Goal: Transaction & Acquisition: Purchase product/service

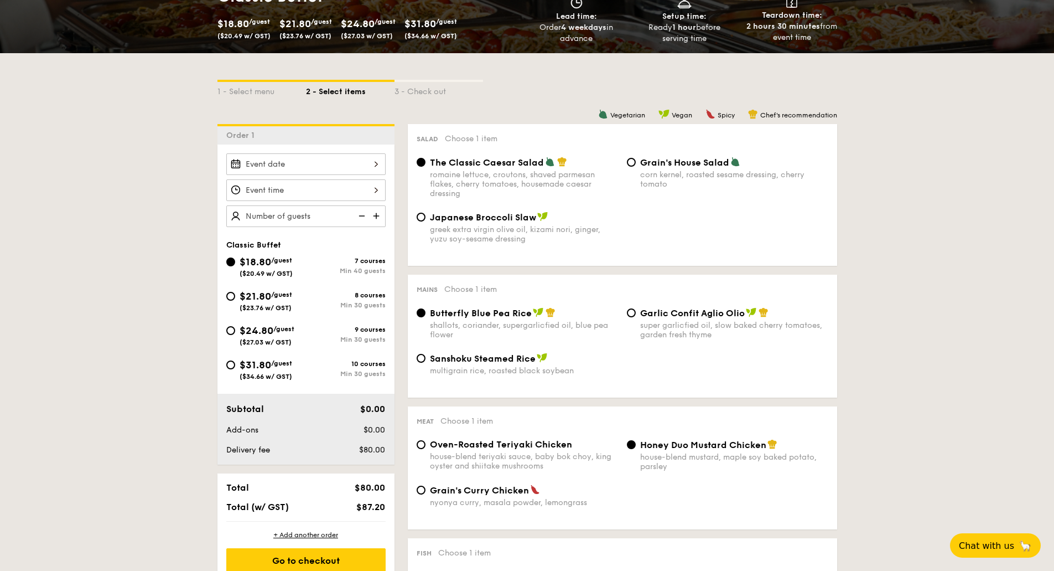
scroll to position [166, 0]
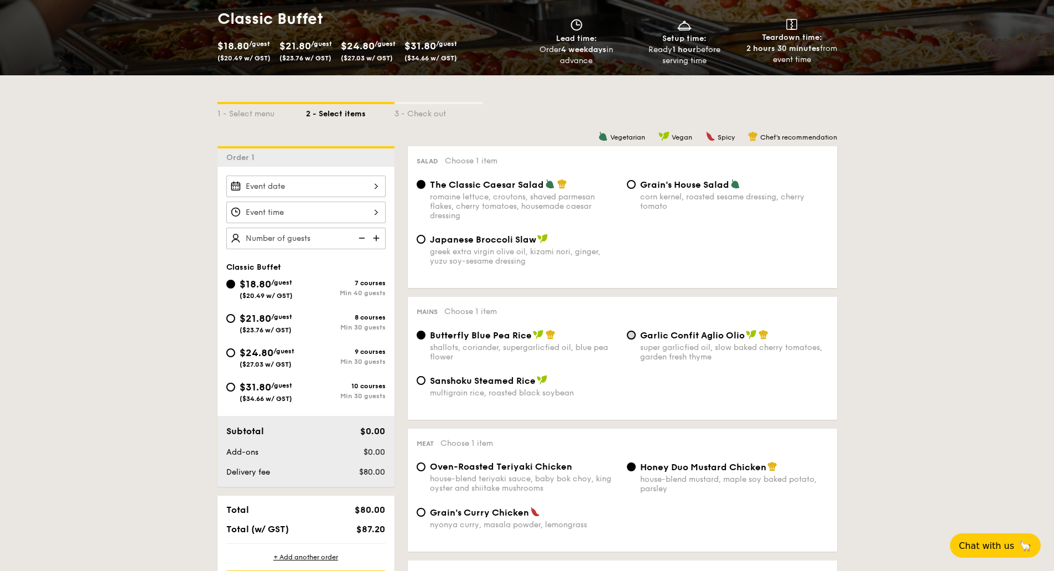
click at [635, 336] on input "Garlic Confit Aglio Olio super garlicfied oil, slow baked cherry tomatoes, gard…" at bounding box center [631, 334] width 9 height 9
radio input "true"
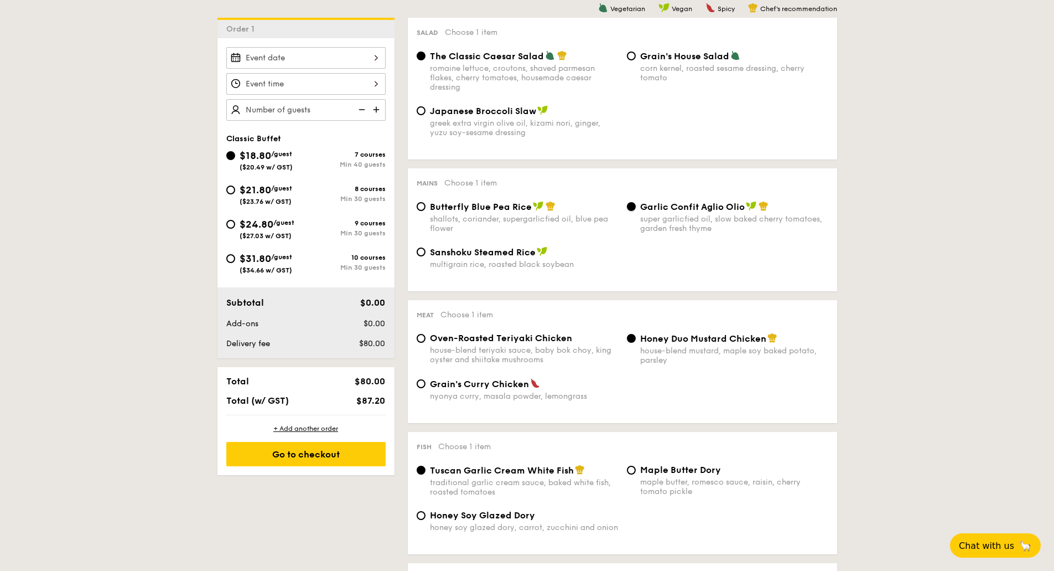
scroll to position [332, 0]
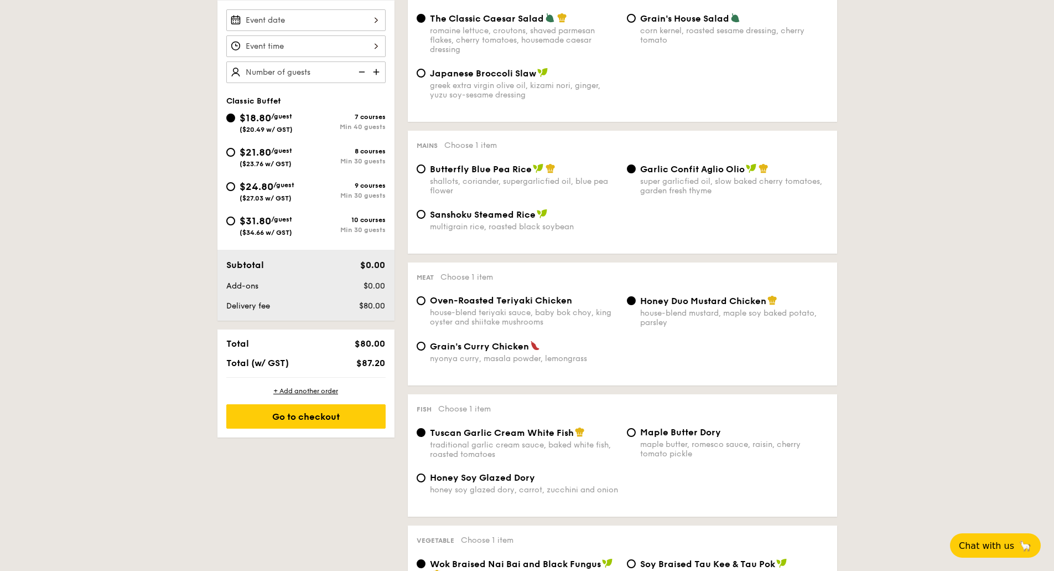
click at [426, 302] on div "Oven-Roasted Teriyaki Chicken house-blend teriyaki sauce, baby bok choy, king o…" at bounding box center [517, 311] width 210 height 32
click at [430, 300] on span "Oven-Roasted Teriyaki Chicken" at bounding box center [501, 300] width 142 height 11
click at [426, 300] on input "Oven-Roasted Teriyaki Chicken house-blend teriyaki sauce, baby bok choy, king o…" at bounding box center [421, 300] width 9 height 9
radio input "true"
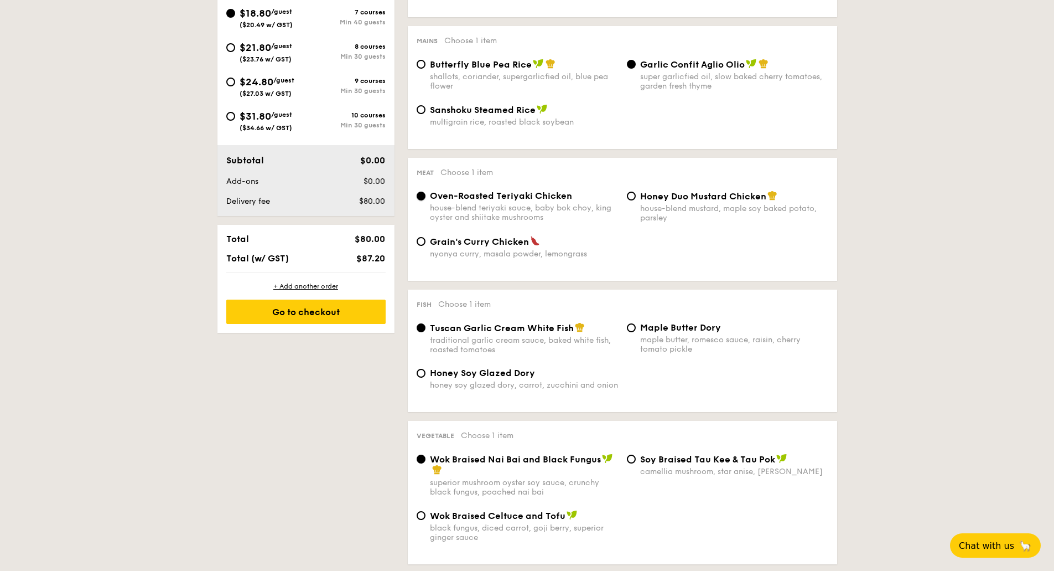
scroll to position [443, 0]
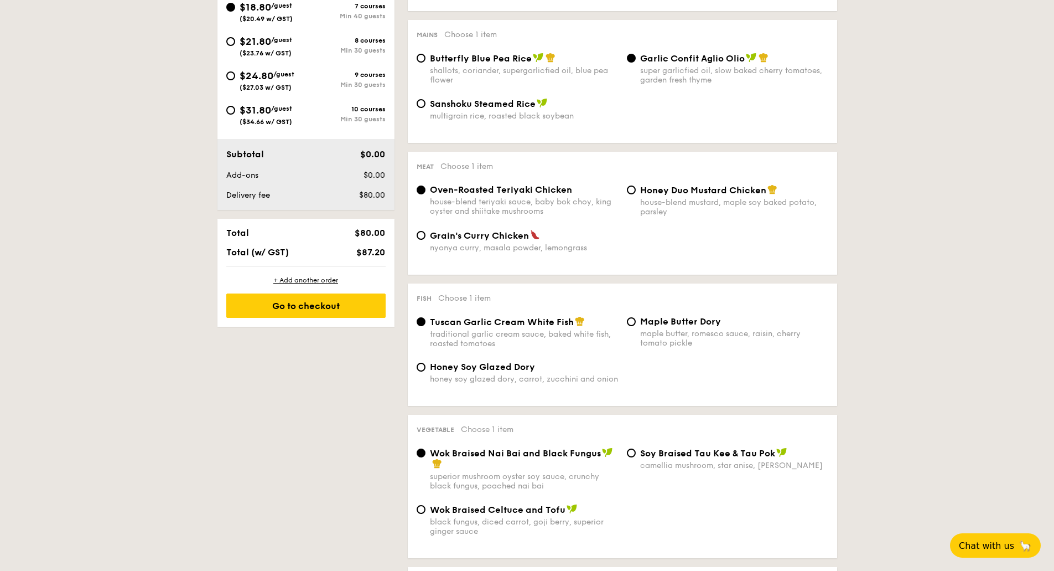
click at [466, 366] on span "Honey Soy Glazed Dory" at bounding box center [482, 366] width 105 height 11
click at [426, 366] on input "Honey Soy Glazed Dory honey soy glazed dory, carrot, zucchini and onion" at bounding box center [421, 367] width 9 height 9
radio input "true"
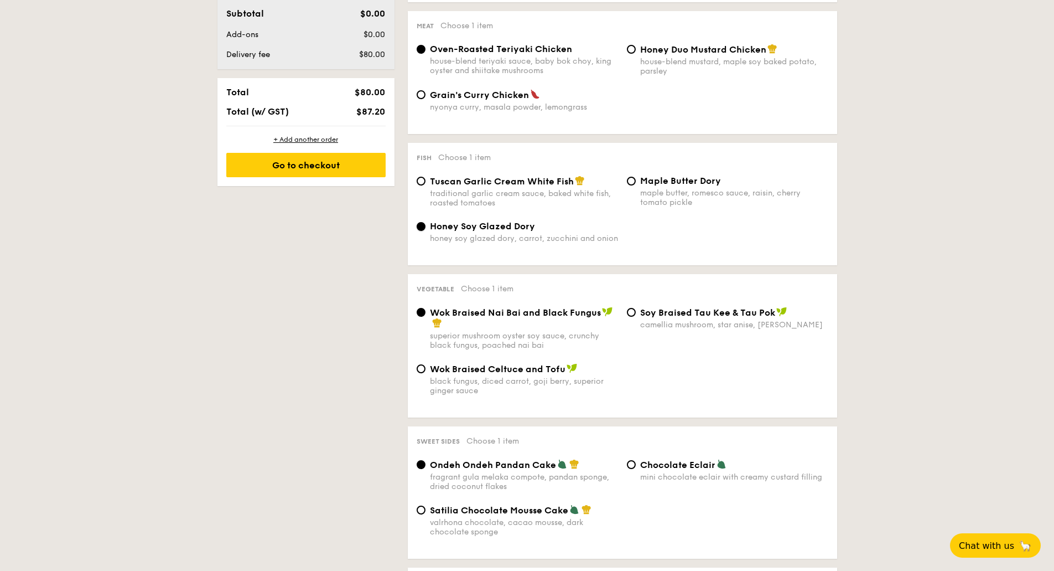
scroll to position [609, 0]
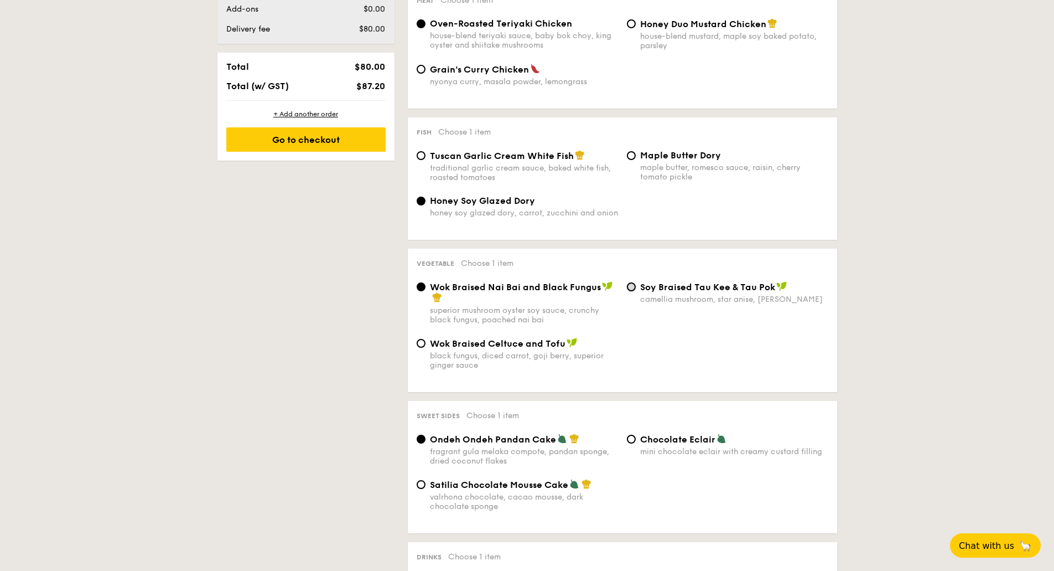
click at [635, 289] on input "⁠Soy Braised Tau Kee & Tau Pok camellia mushroom, star anise, goji [PERSON_NAME]" at bounding box center [631, 286] width 9 height 9
radio input "true"
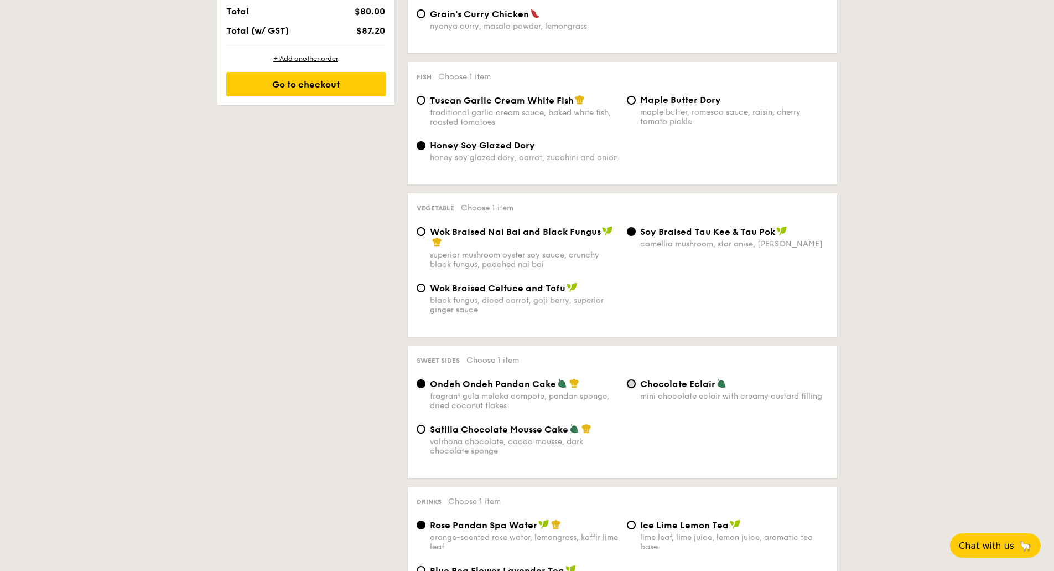
click at [633, 383] on input "Chocolate Eclair mini chocolate eclair with creamy custard filling" at bounding box center [631, 383] width 9 height 9
radio input "true"
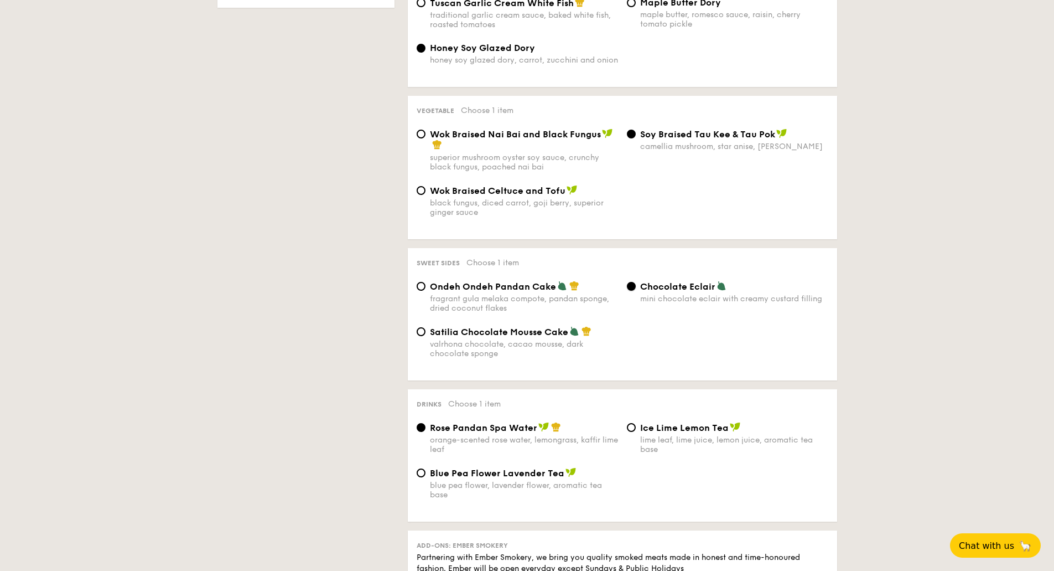
scroll to position [775, 0]
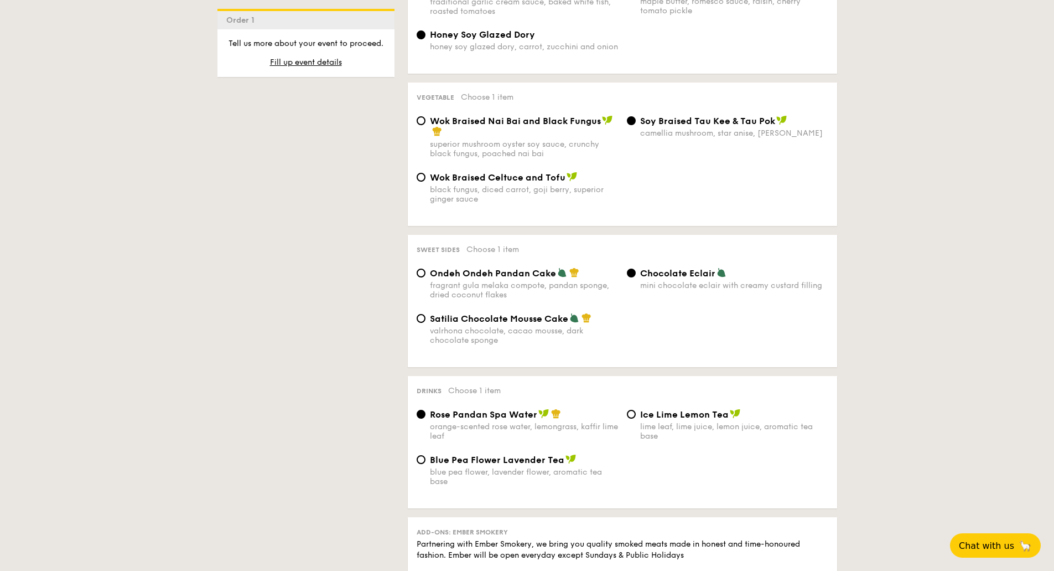
click at [628, 417] on div "Ice Lime Lemon Tea lime leaf, lime juice, lemon juice, aromatic tea base" at bounding box center [728, 424] width 210 height 32
click at [630, 413] on input "Ice Lime Lemon Tea lime leaf, lime juice, lemon juice, aromatic tea base" at bounding box center [631, 414] width 9 height 9
radio input "true"
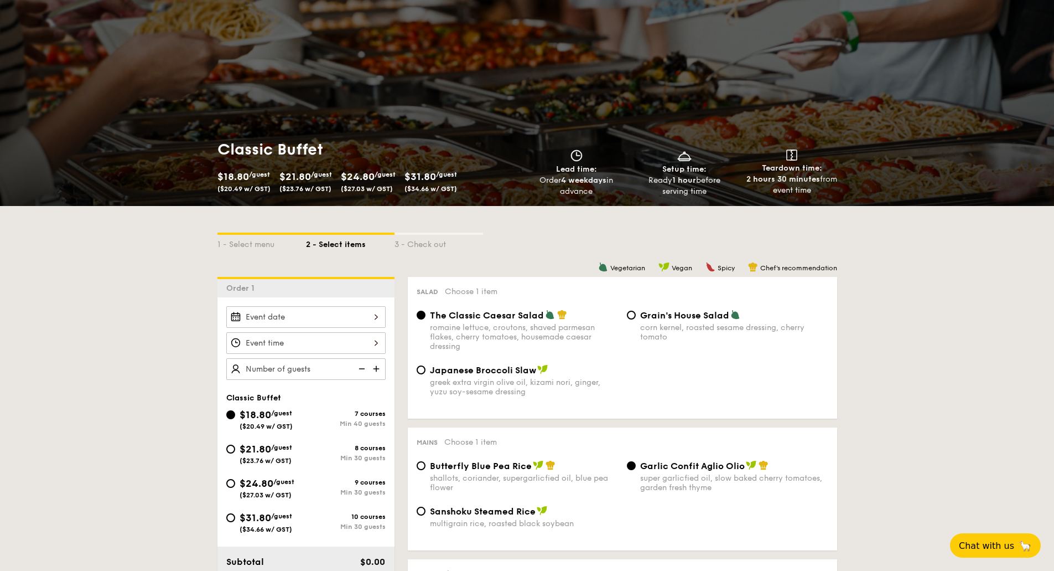
scroll to position [55, 0]
